Goal: Obtain resource: Download file/media

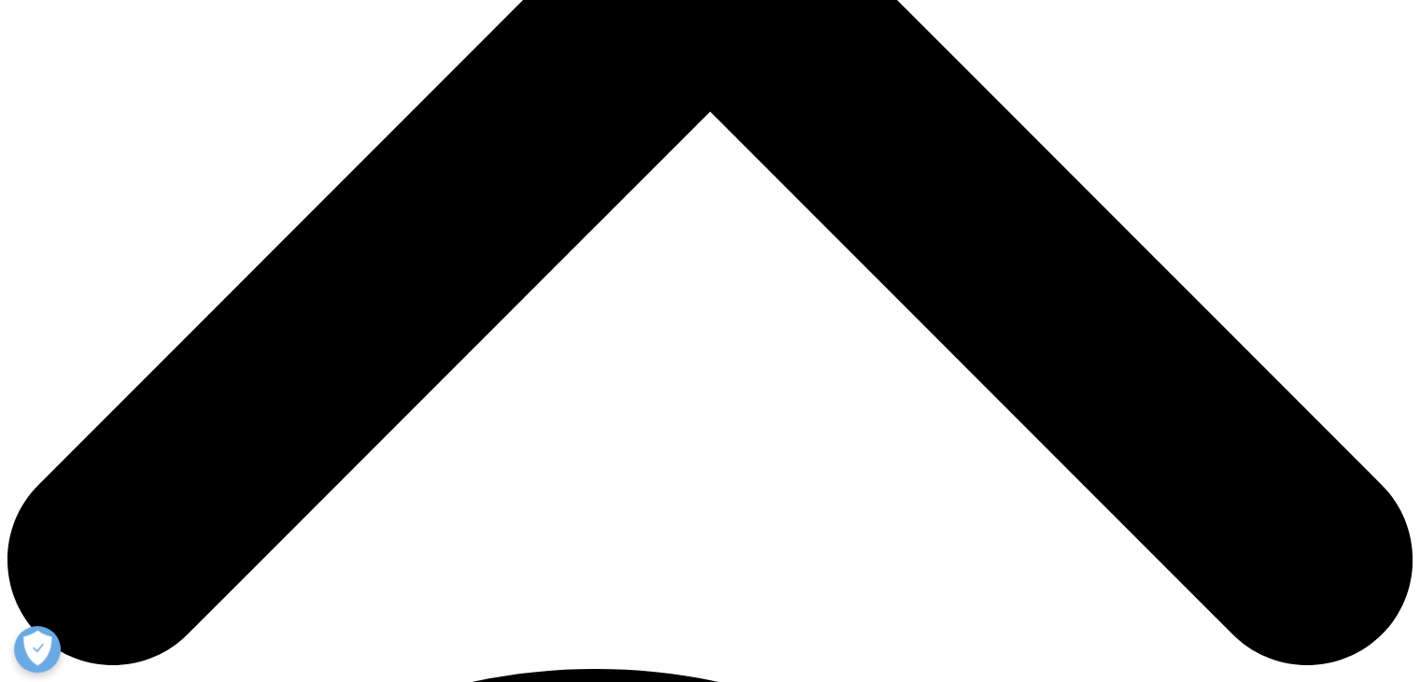
scroll to position [776, 0]
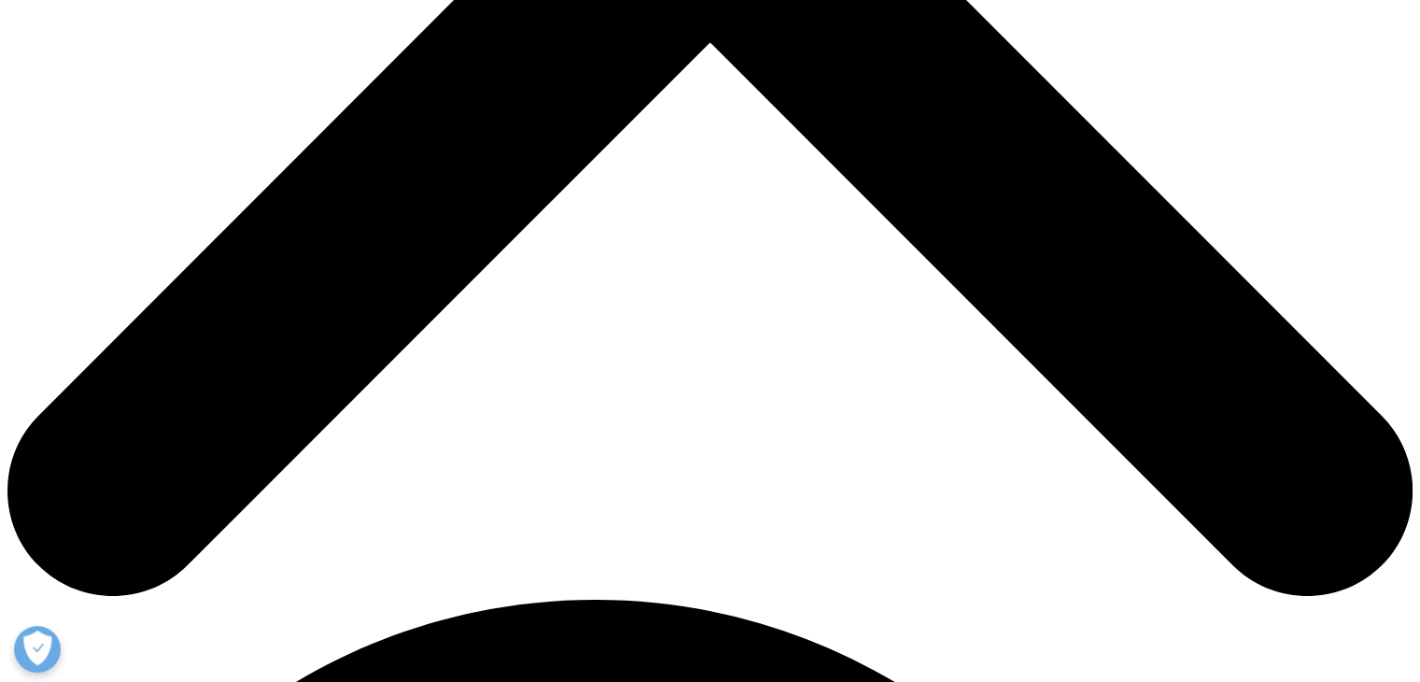
scroll to position [879, 0]
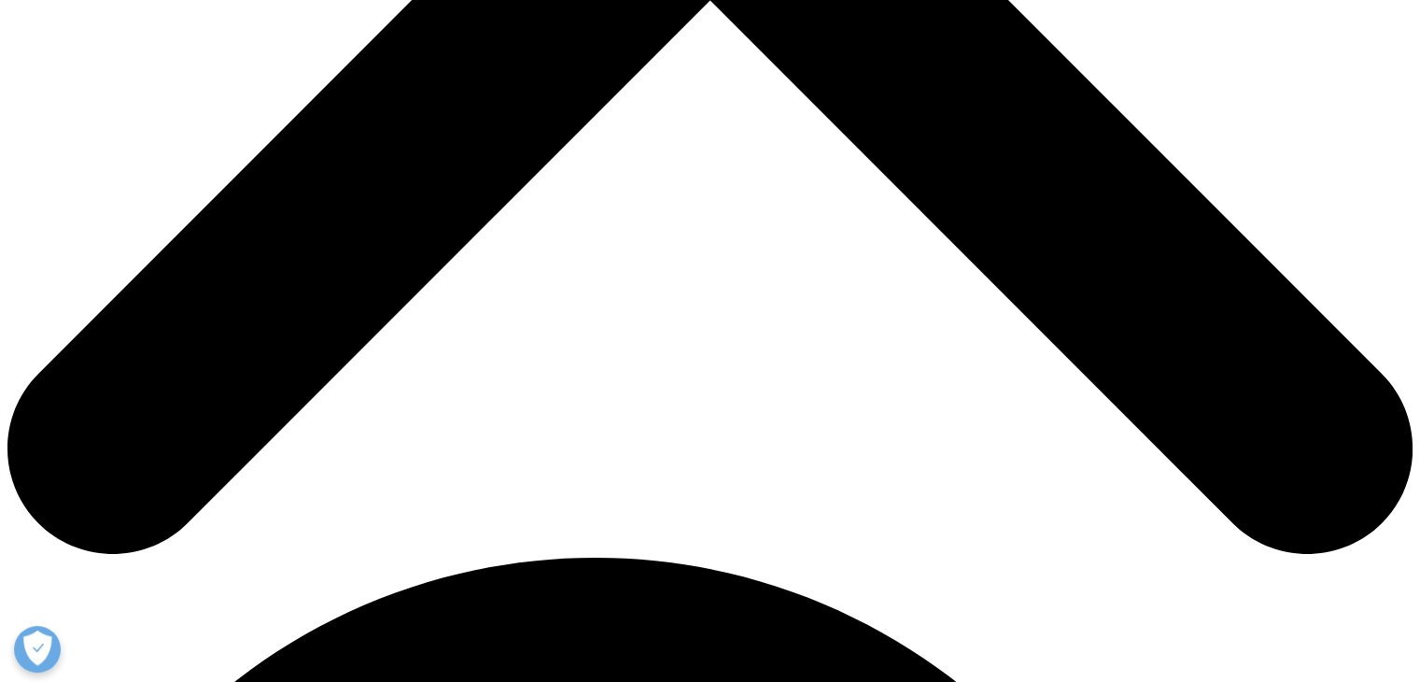
type input "Shekhar"
type input "[PERSON_NAME]"
type input "[EMAIL_ADDRESS][PERSON_NAME][DOMAIN_NAME]"
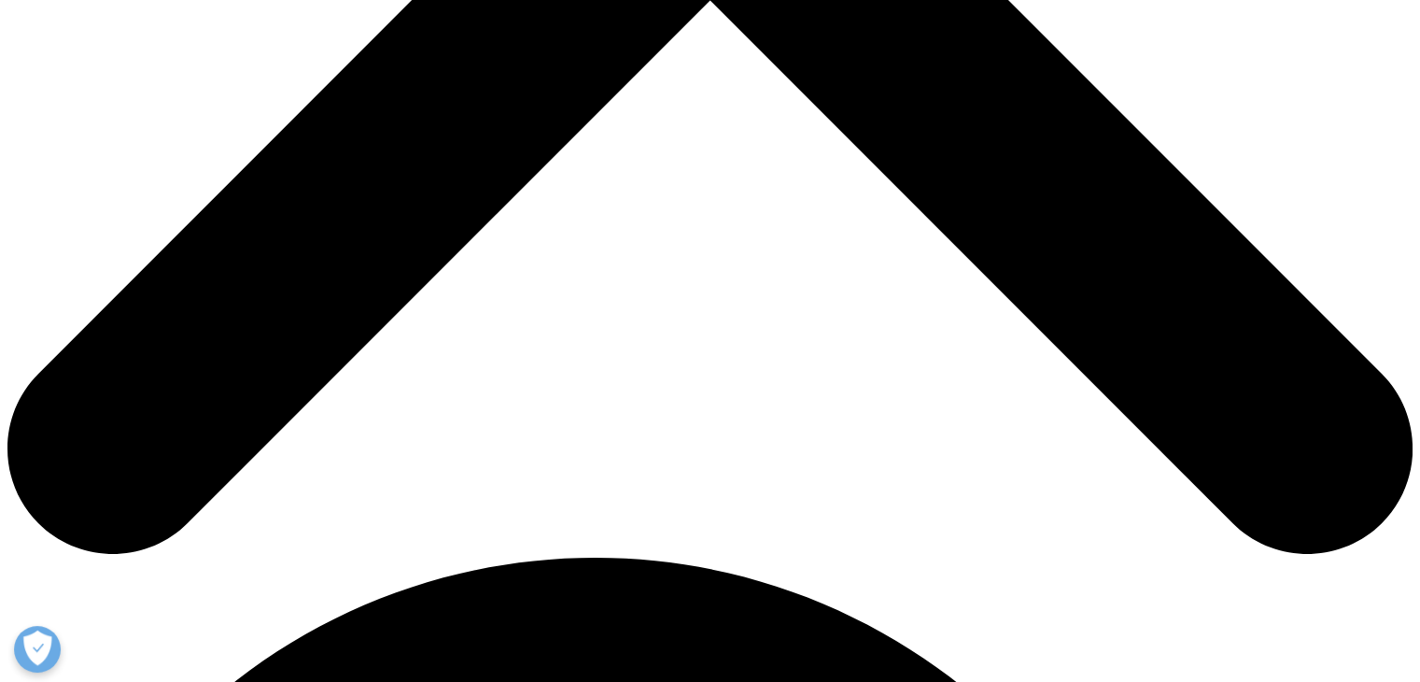
scroll to position [0, 0]
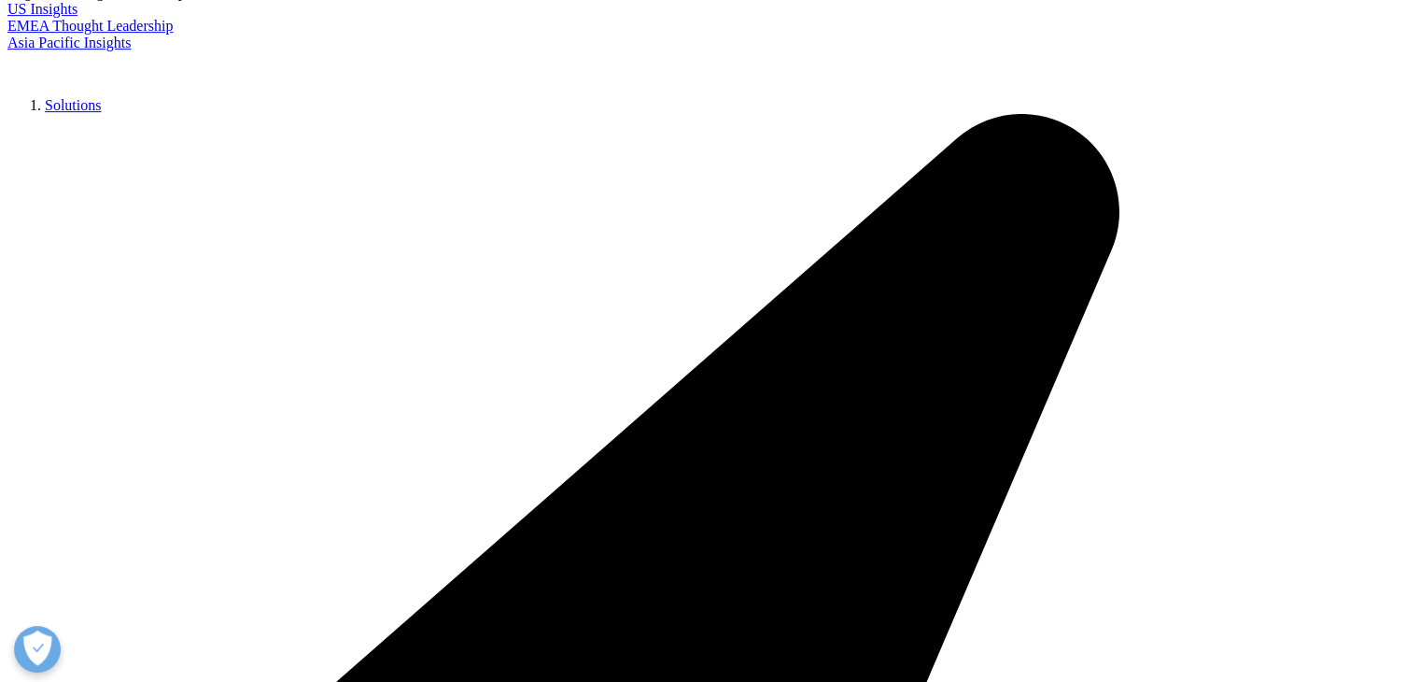
type input "Engagement Manager"
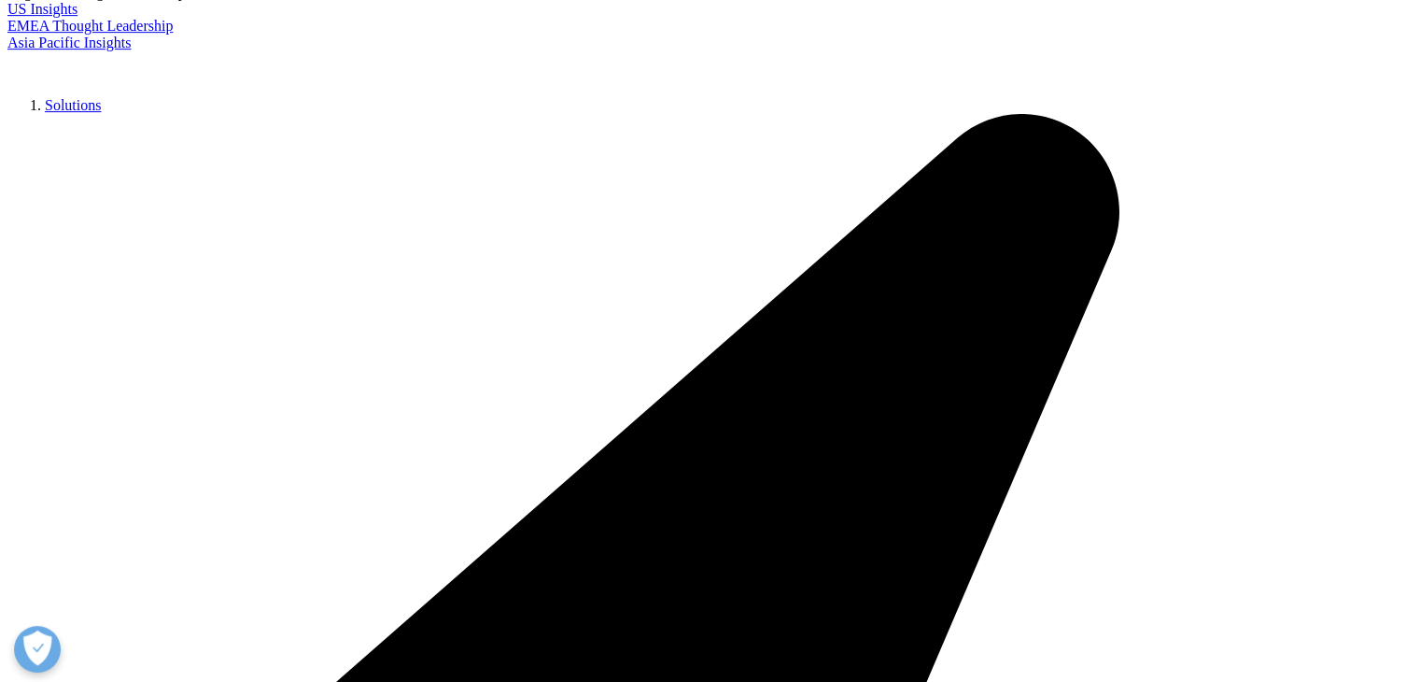
type input "PharmaACE"
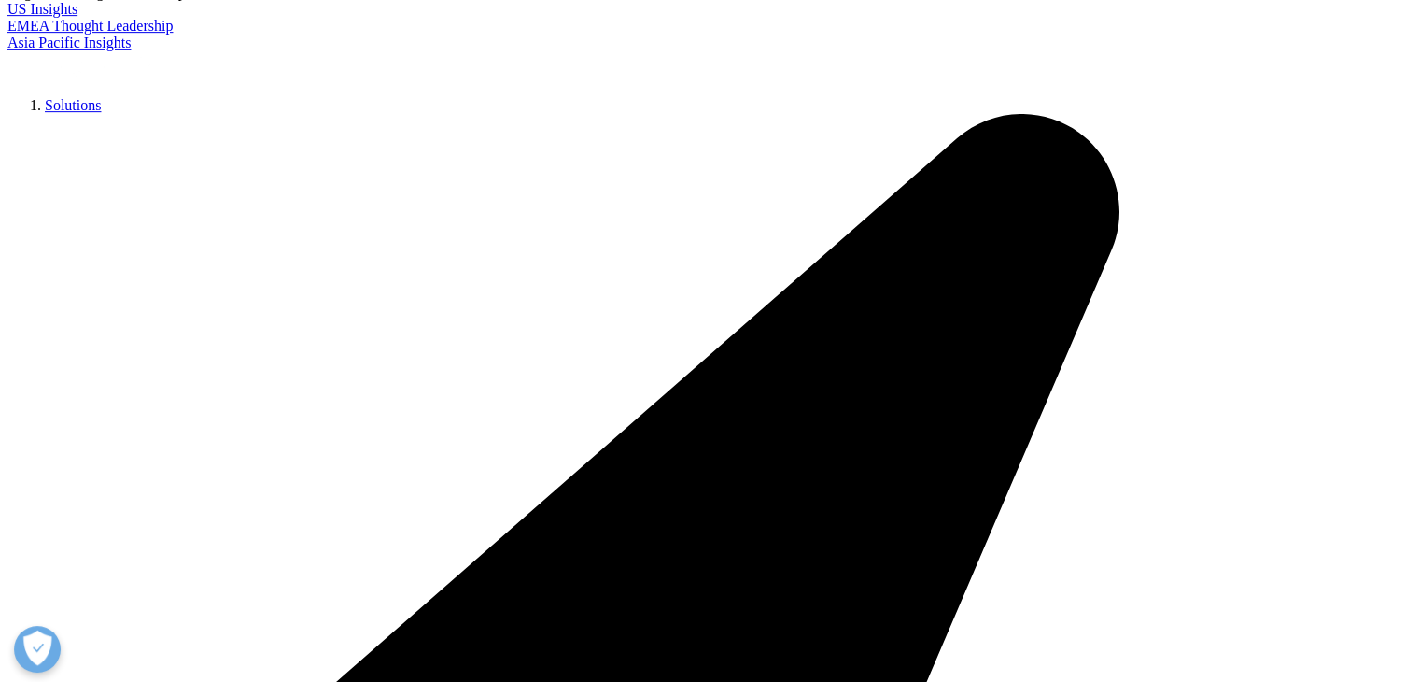
select select "[GEOGRAPHIC_DATA]"
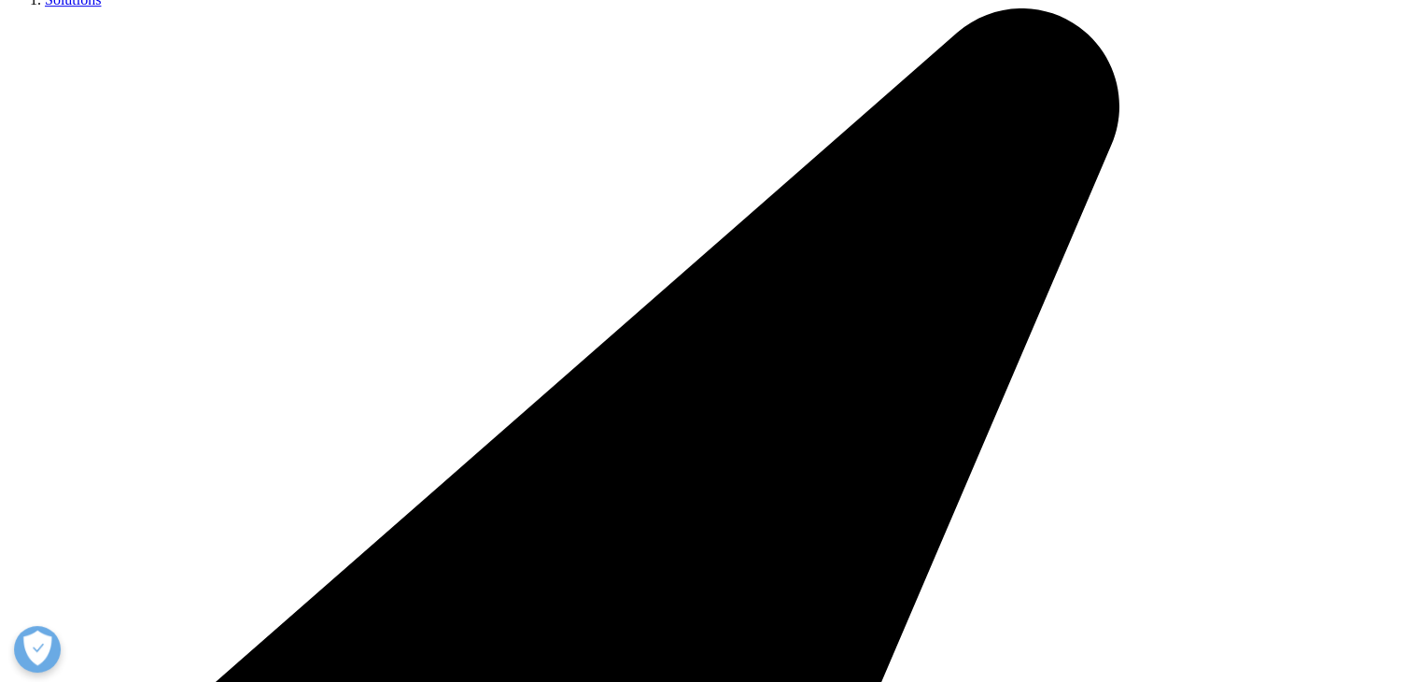
scroll to position [9, 9]
